Goal: Obtain resource: Download file/media

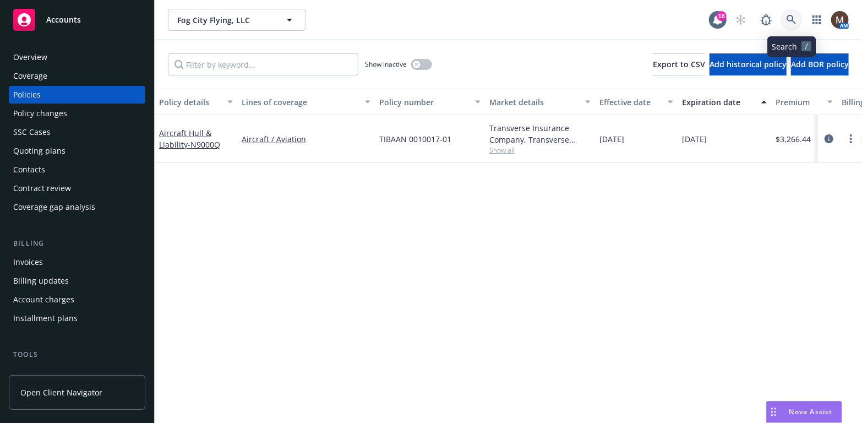
click at [789, 14] on link at bounding box center [791, 20] width 22 height 22
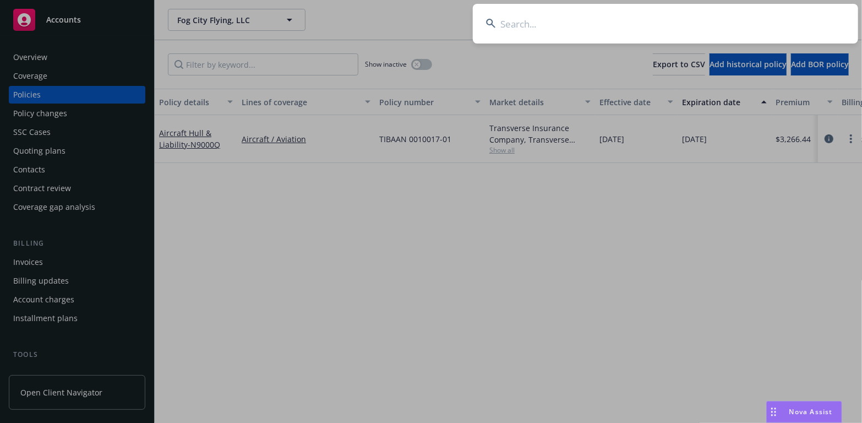
click at [508, 21] on input at bounding box center [665, 24] width 385 height 40
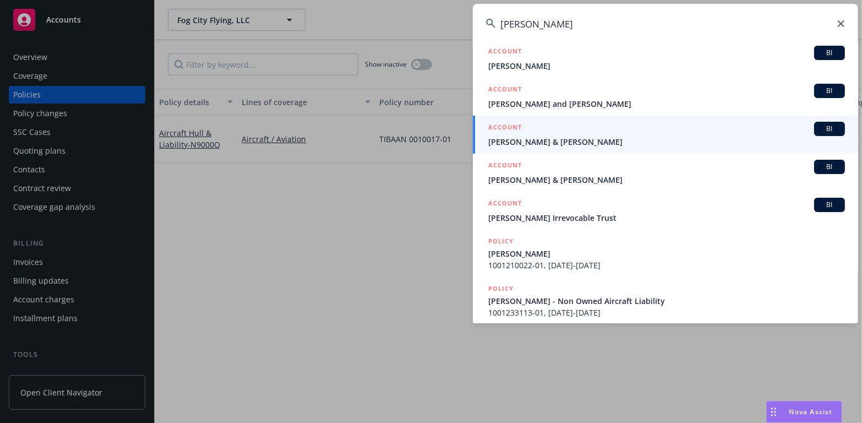
scroll to position [62, 0]
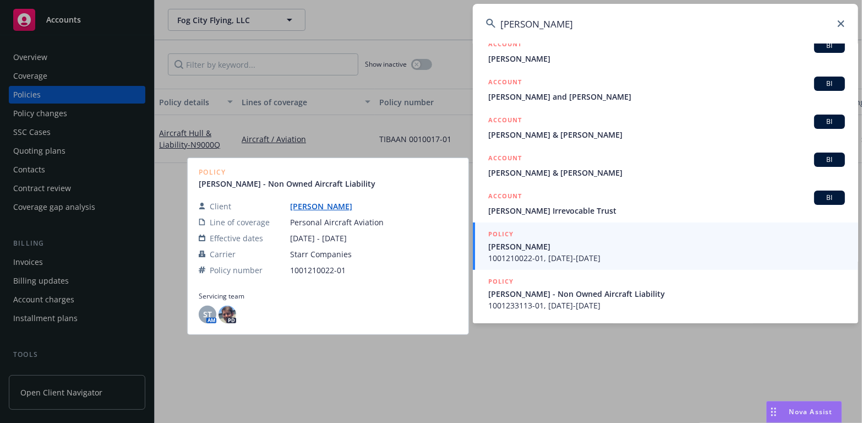
type input "Kenneth jah"
click at [523, 249] on span "KENNETH K. JAHN" at bounding box center [666, 247] width 357 height 12
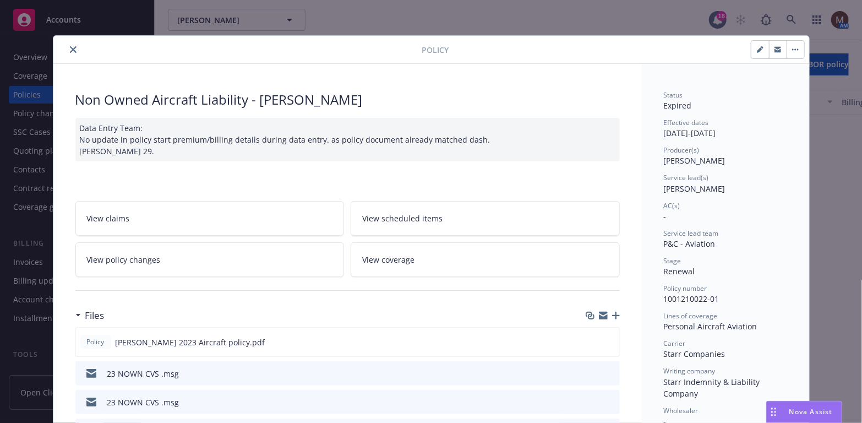
click at [70, 48] on icon "close" at bounding box center [73, 49] width 7 height 7
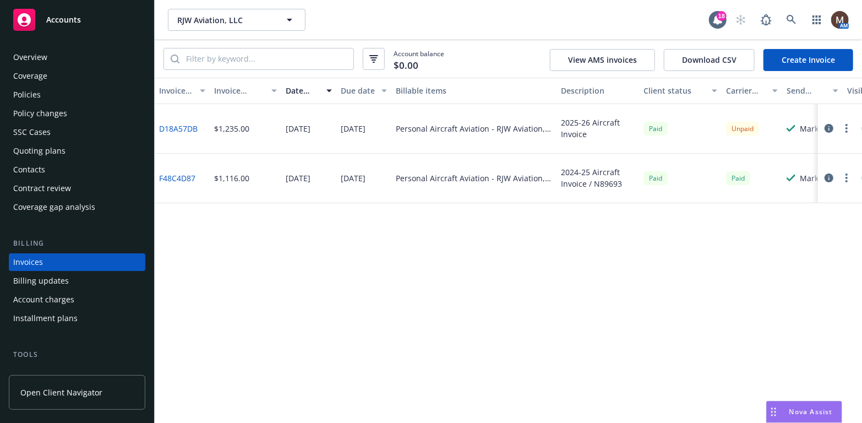
scroll to position [32, 0]
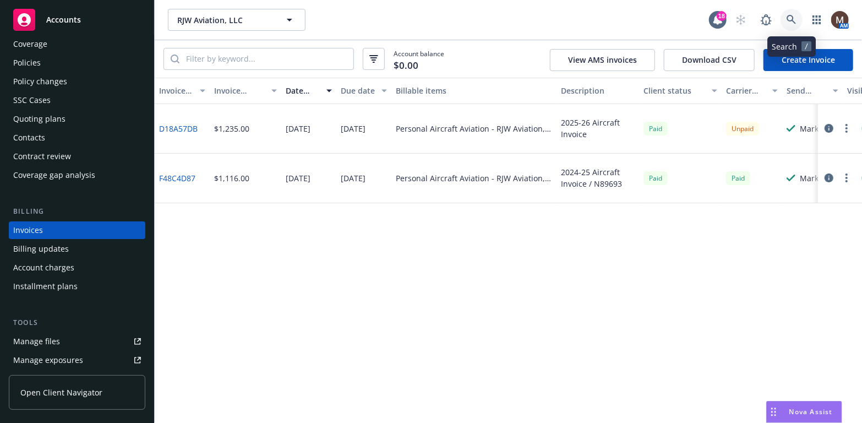
click at [793, 17] on icon at bounding box center [791, 19] width 9 height 9
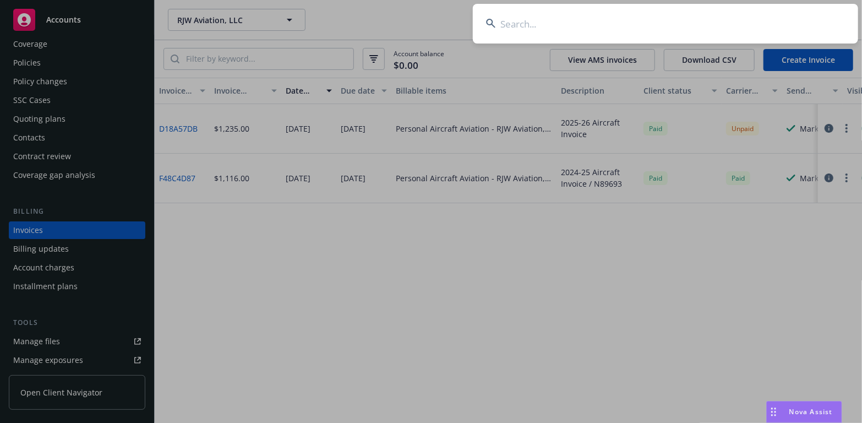
click at [516, 26] on input at bounding box center [665, 24] width 385 height 40
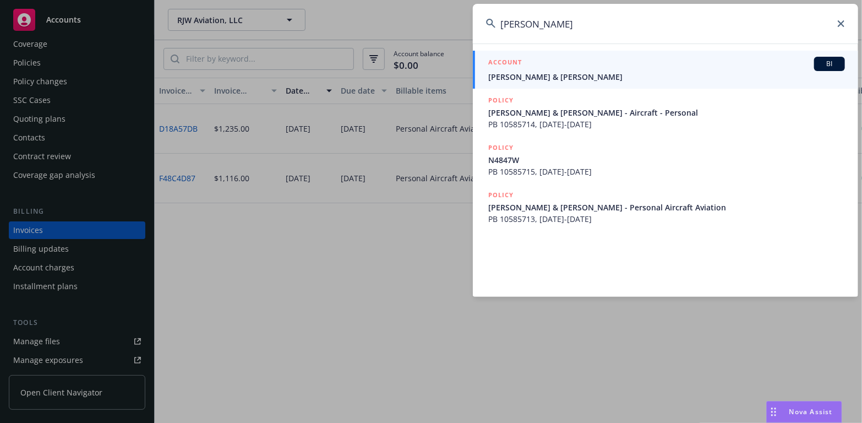
type input "[PERSON_NAME]"
click at [526, 73] on span "[PERSON_NAME] & [PERSON_NAME]" at bounding box center [666, 77] width 357 height 12
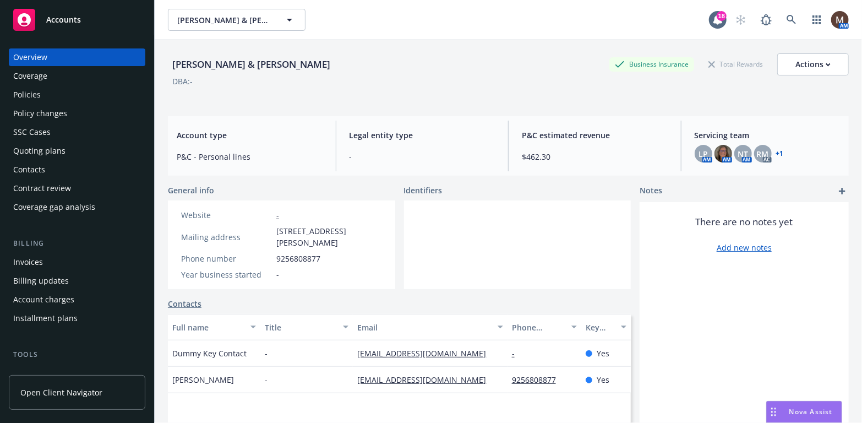
click at [43, 89] on div "Policies" at bounding box center [77, 95] width 128 height 18
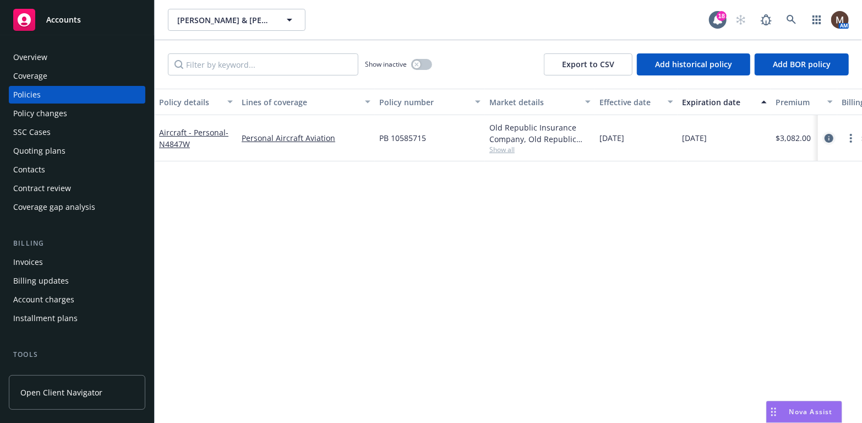
click at [827, 135] on icon "circleInformation" at bounding box center [828, 138] width 9 height 9
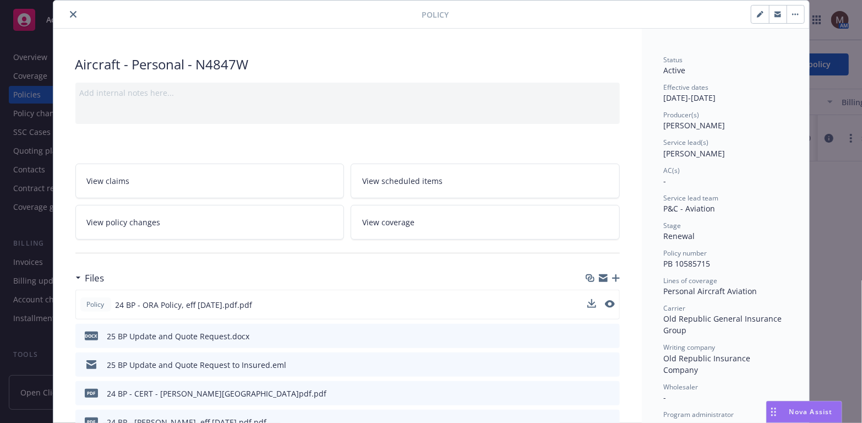
scroll to position [55, 0]
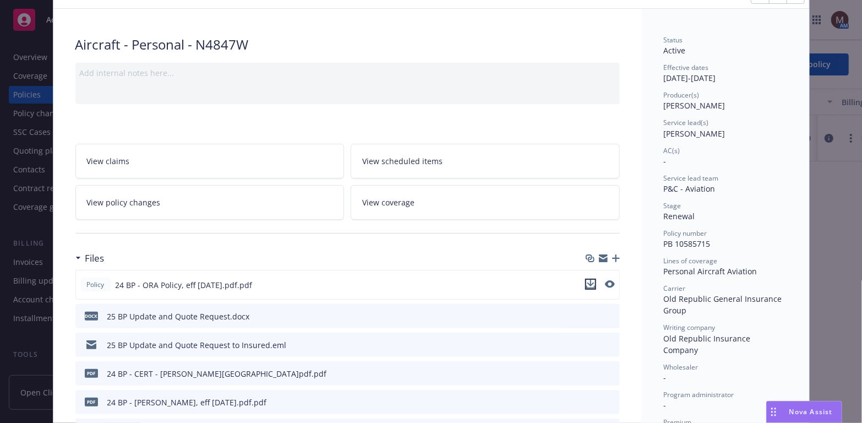
click at [588, 280] on icon "download file" at bounding box center [590, 284] width 9 height 9
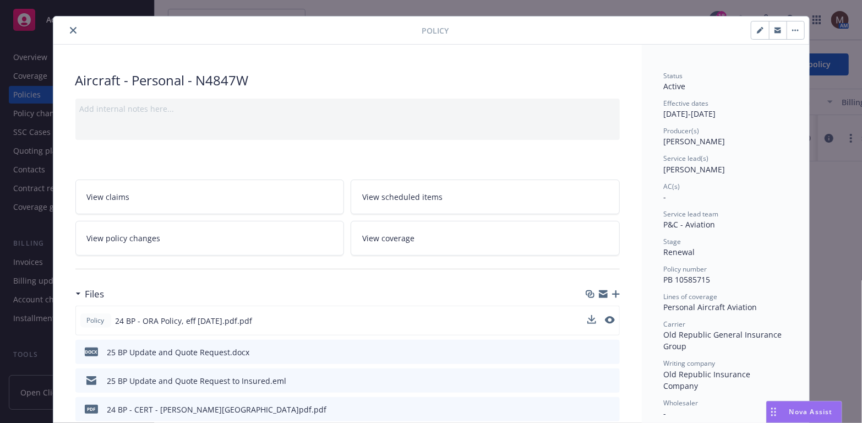
scroll to position [0, 0]
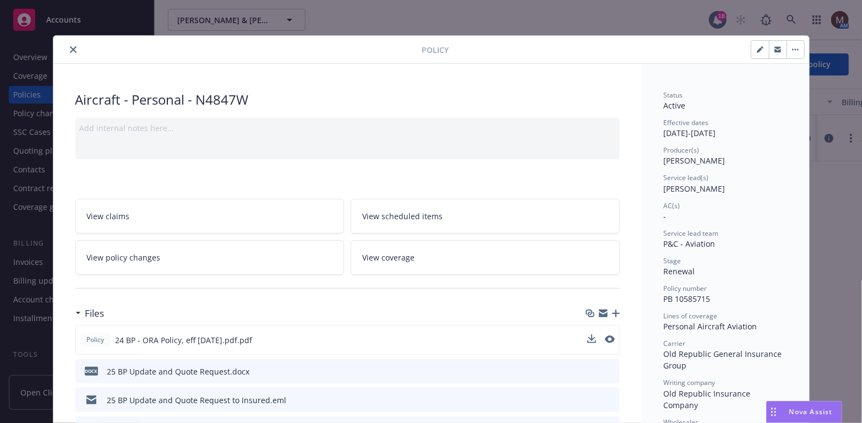
click at [70, 48] on icon "close" at bounding box center [73, 49] width 7 height 7
